Goal: Check status: Check status

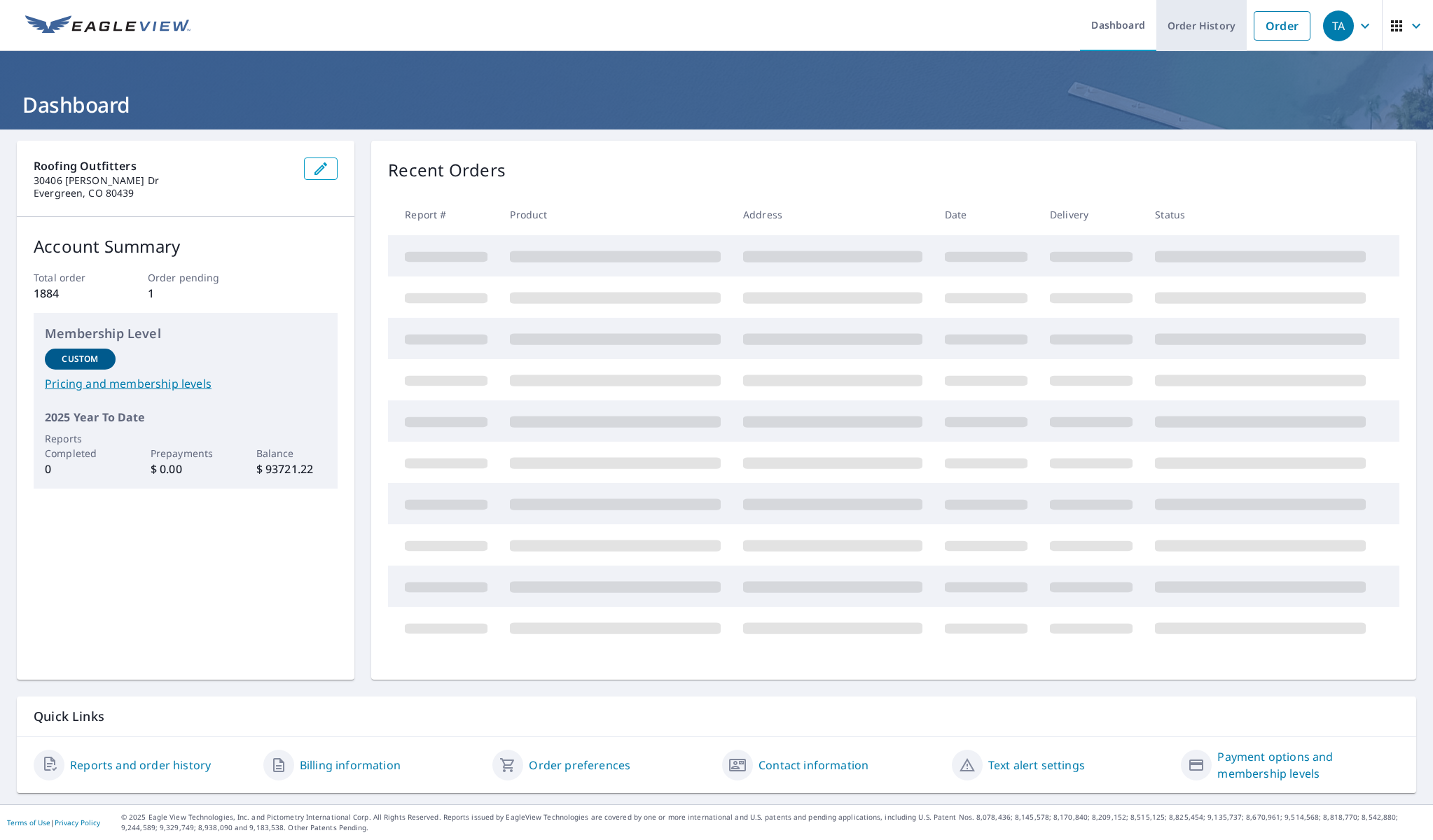
click at [1200, 28] on link "Order History" at bounding box center [1202, 25] width 90 height 51
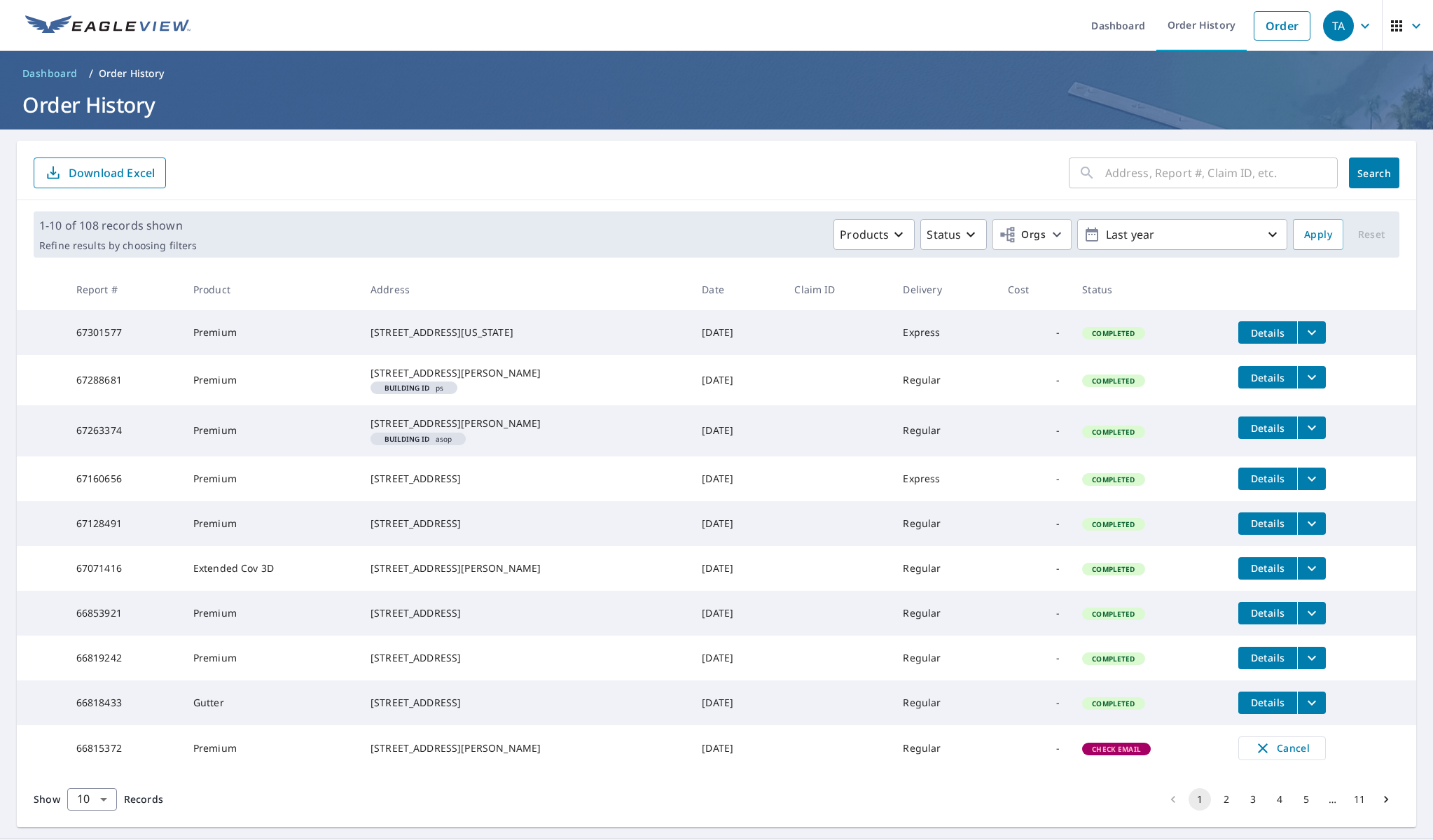
click at [1166, 175] on input "text" at bounding box center [1221, 173] width 232 height 40
type input "warhawk"
click button "Search" at bounding box center [1375, 172] width 51 height 31
